Goal: Transaction & Acquisition: Purchase product/service

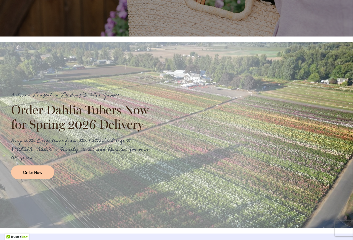
scroll to position [520, 0]
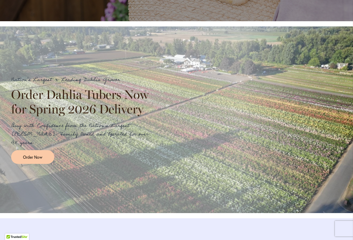
click at [30, 157] on span "Order Now" at bounding box center [32, 157] width 19 height 6
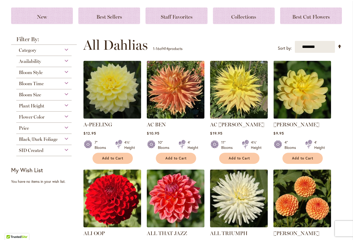
scroll to position [73, 0]
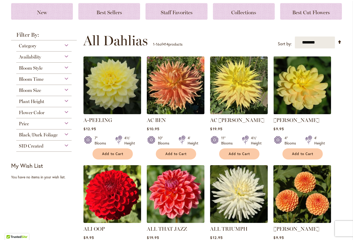
click at [61, 71] on div "Bloom Style" at bounding box center [43, 67] width 55 height 8
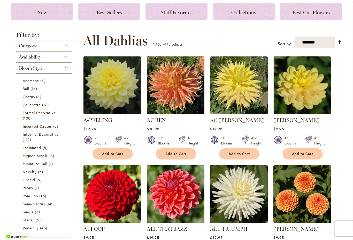
click at [24, 89] on span "Ball" at bounding box center [26, 88] width 6 height 5
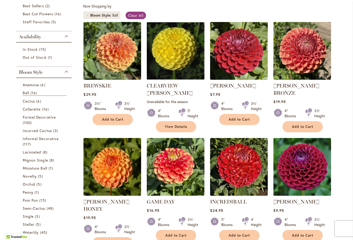
scroll to position [105, 0]
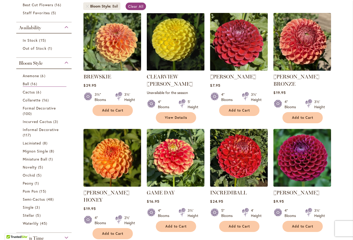
click at [28, 94] on span "Cactus" at bounding box center [29, 91] width 12 height 5
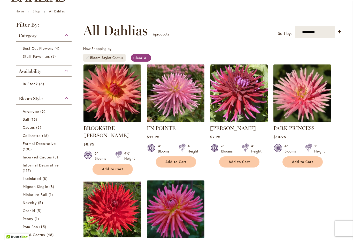
scroll to position [54, 0]
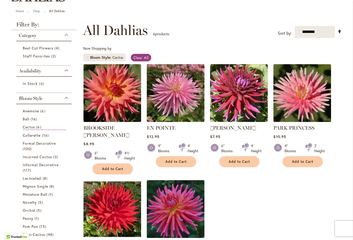
click at [28, 133] on span "Collarette" at bounding box center [32, 135] width 18 height 5
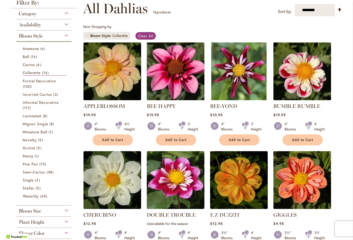
scroll to position [76, 0]
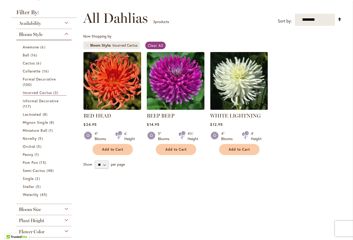
scroll to position [82, 0]
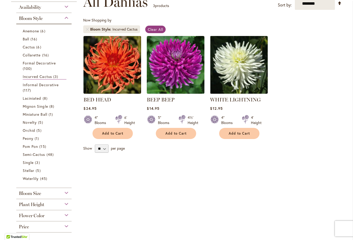
click at [26, 66] on span "100 items" at bounding box center [28, 68] width 10 height 5
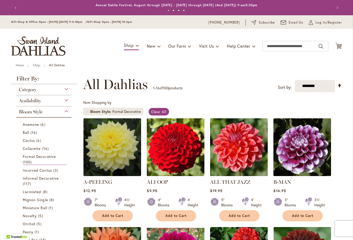
click at [16, 137] on div "Category Best Sellers 13 items Best Cut Flowers 86 items Out of Stock 9 items" at bounding box center [44, 221] width 66 height 275
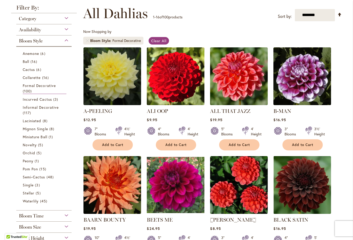
scroll to position [79, 0]
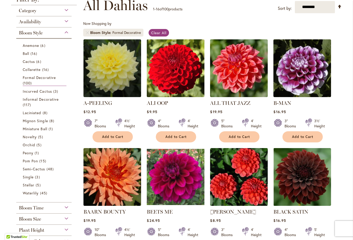
click at [25, 102] on span "Informal Decorative" at bounding box center [41, 99] width 36 height 5
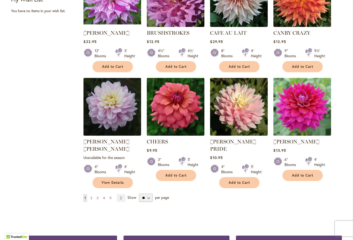
scroll to position [379, 0]
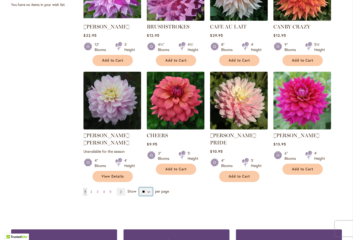
click at [145, 187] on select "** ** ** **" at bounding box center [146, 191] width 14 height 8
select select "**"
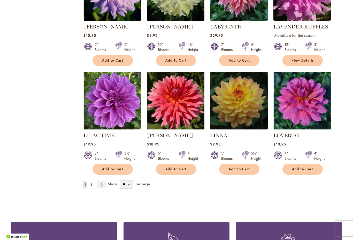
scroll to position [1733, 0]
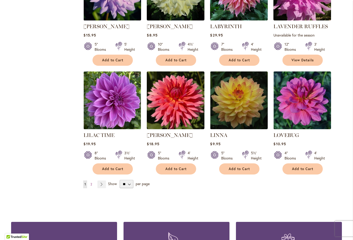
click at [99, 180] on link "Page Next" at bounding box center [101, 184] width 9 height 8
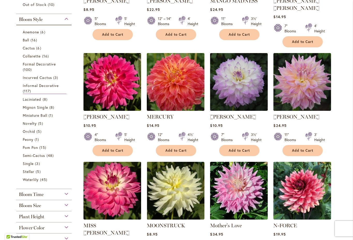
scroll to position [186, 0]
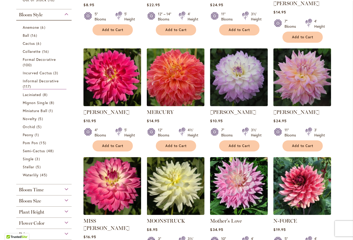
click at [20, 94] on li "Laciniated 8 items" at bounding box center [44, 94] width 50 height 8
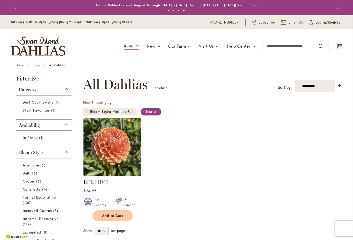
scroll to position [96, 0]
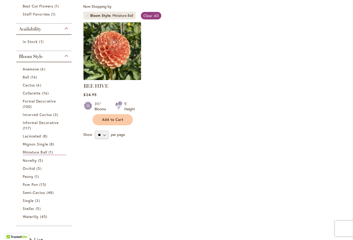
click at [23, 158] on link "Novelty 5 items" at bounding box center [45, 159] width 44 height 5
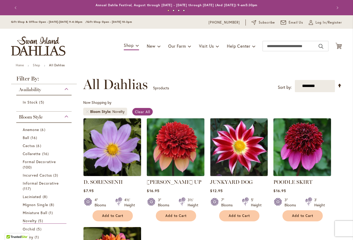
scroll to position [96, 0]
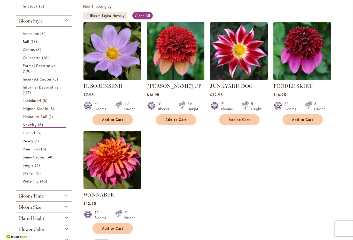
click at [24, 131] on span "Orchid" at bounding box center [29, 132] width 12 height 5
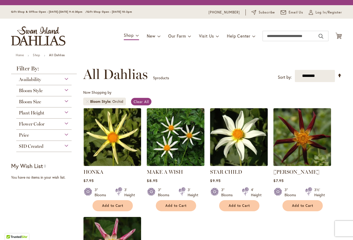
scroll to position [96, 0]
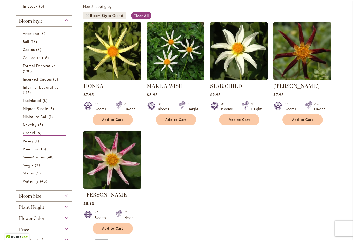
click at [23, 139] on span "Peony" at bounding box center [28, 140] width 11 height 5
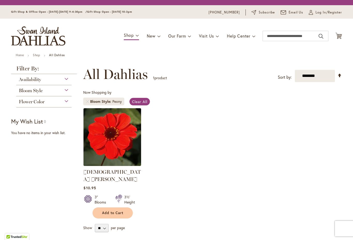
scroll to position [96, 0]
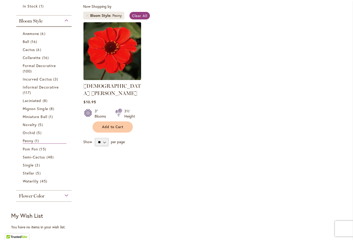
click at [21, 146] on li "Pom Pon 15 items" at bounding box center [44, 149] width 50 height 8
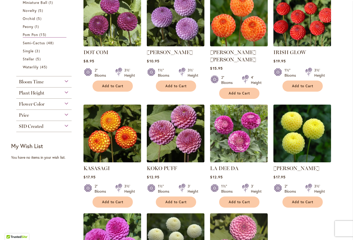
scroll to position [247, 0]
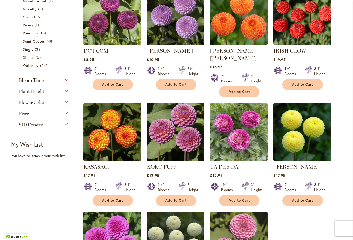
click at [28, 44] on span "Semi-Cactus" at bounding box center [34, 41] width 22 height 5
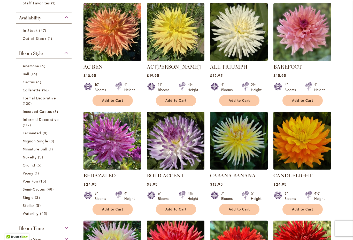
scroll to position [163, 0]
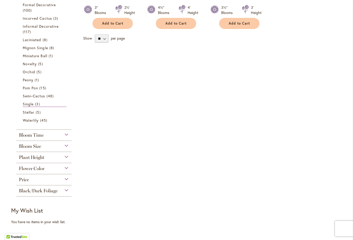
scroll to position [211, 0]
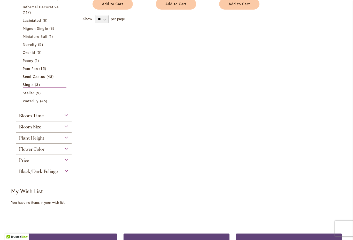
click at [24, 93] on span "Stellar" at bounding box center [29, 92] width 12 height 5
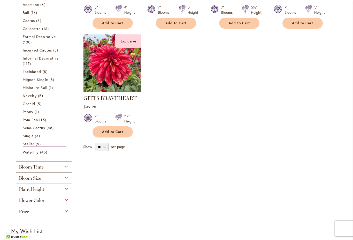
scroll to position [204, 0]
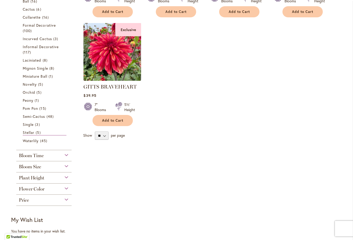
click at [26, 140] on span "Waterlily" at bounding box center [31, 140] width 16 height 5
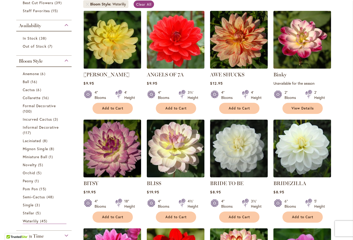
scroll to position [88, 0]
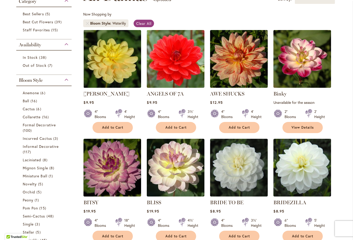
click at [26, 125] on span "Formal Decorative" at bounding box center [39, 124] width 33 height 5
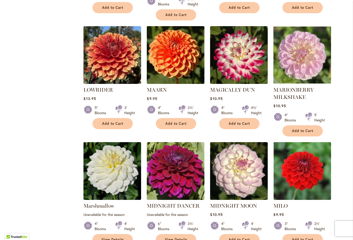
scroll to position [1663, 0]
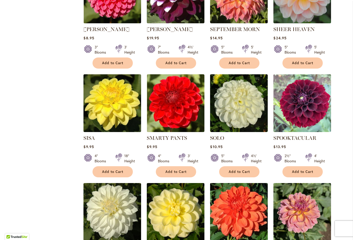
scroll to position [486, 0]
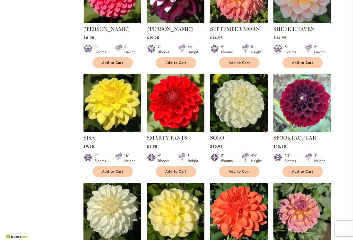
click at [75, 146] on div "Filter by: Filter By: Category Best Sellers 13 items Best Cut Flowers 86 items …" at bounding box center [176, 127] width 331 height 1075
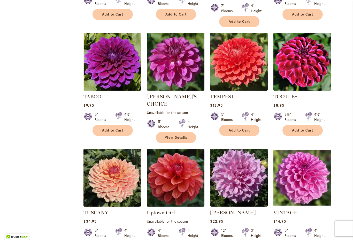
scroll to position [751, 0]
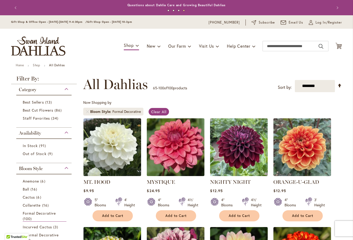
scroll to position [0, 0]
click at [26, 110] on span "Best Cut Flowers" at bounding box center [38, 110] width 31 height 5
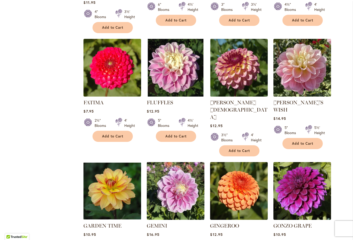
scroll to position [745, 0]
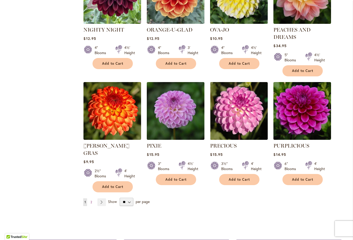
scroll to position [1730, 0]
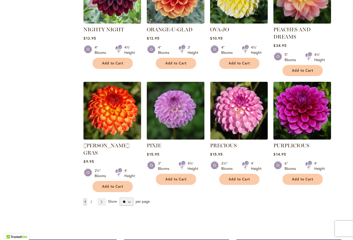
click at [97, 198] on li "Page Next" at bounding box center [100, 202] width 11 height 8
click at [98, 198] on link "Page Next" at bounding box center [101, 202] width 9 height 8
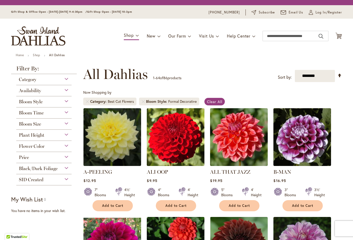
scroll to position [70, 0]
